Goal: Transaction & Acquisition: Purchase product/service

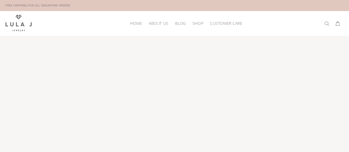
click at [194, 22] on span "Shop" at bounding box center [198, 23] width 11 height 4
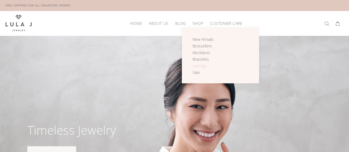
click at [199, 65] on span "Earrings" at bounding box center [200, 65] width 14 height 5
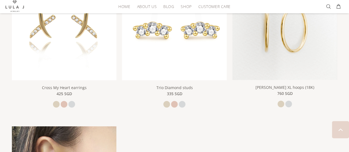
scroll to position [910, 0]
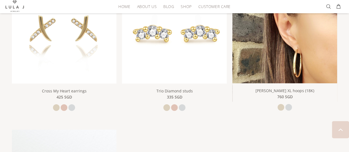
click at [267, 42] on img at bounding box center [284, 40] width 105 height 123
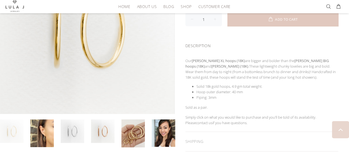
scroll to position [166, 0]
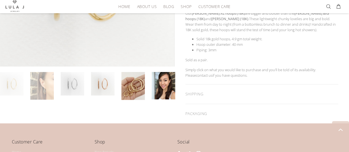
click at [44, 91] on link at bounding box center [41, 86] width 23 height 28
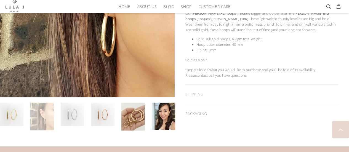
click at [40, 103] on link at bounding box center [41, 117] width 23 height 28
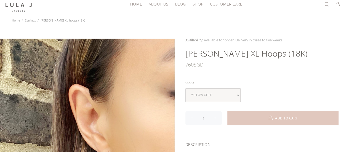
scroll to position [28, 0]
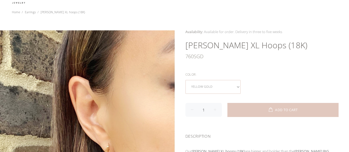
click at [235, 86] on select "yellow gold white gold" at bounding box center [212, 87] width 55 height 14
click at [278, 77] on div "Color: yellow gold white gold" at bounding box center [261, 82] width 153 height 23
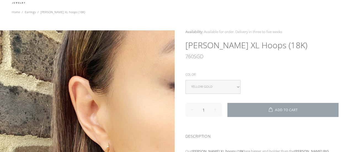
click at [280, 108] on span "ADD TO CART" at bounding box center [286, 109] width 23 height 3
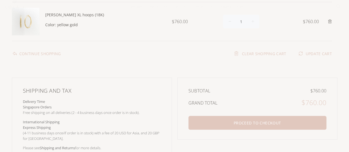
scroll to position [110, 0]
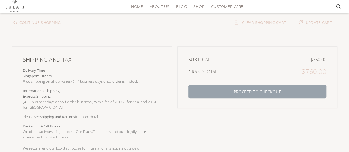
click at [272, 85] on button "PROCEED TO CHECKOUT" at bounding box center [257, 92] width 138 height 14
